Goal: Task Accomplishment & Management: Complete application form

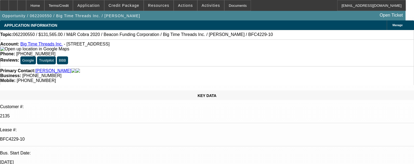
select select "0"
select select "2"
select select "0"
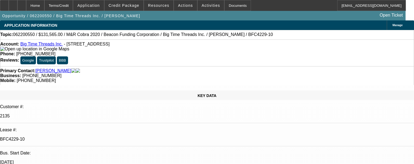
select select "2"
select select "0"
select select "2"
select select "0"
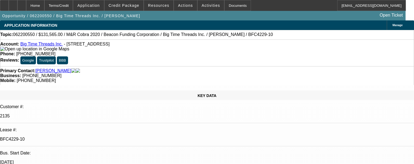
select select "2"
select select "0"
select select "2"
select select "0"
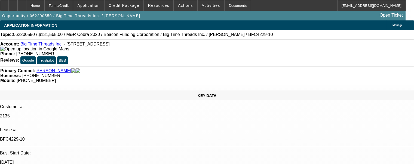
select select "2"
select select "0"
select select "2"
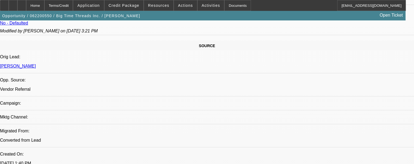
scroll to position [516, 0]
